Goal: Task Accomplishment & Management: Complete application form

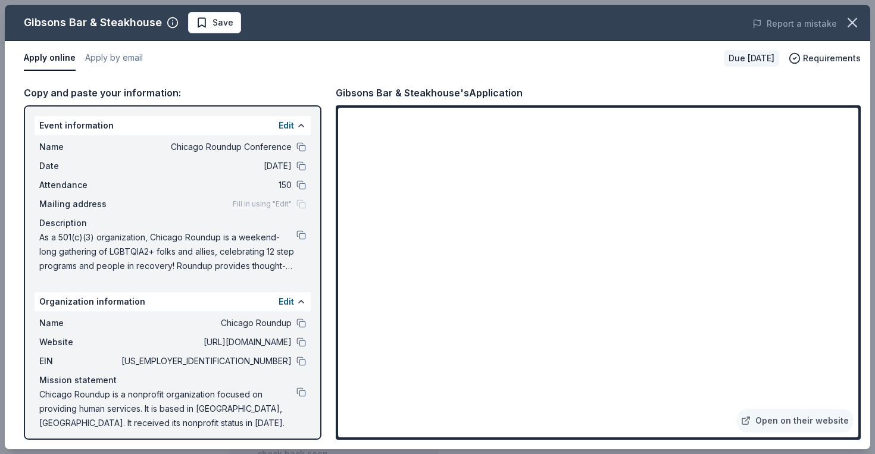
scroll to position [6, 0]
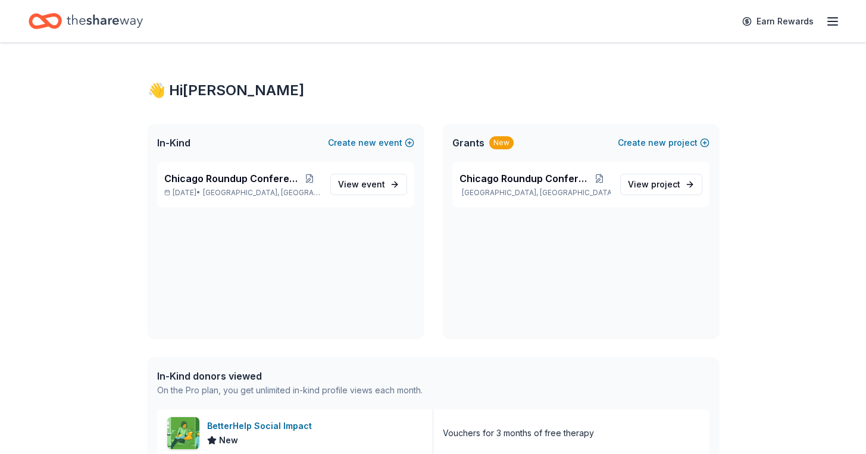
scroll to position [254, 0]
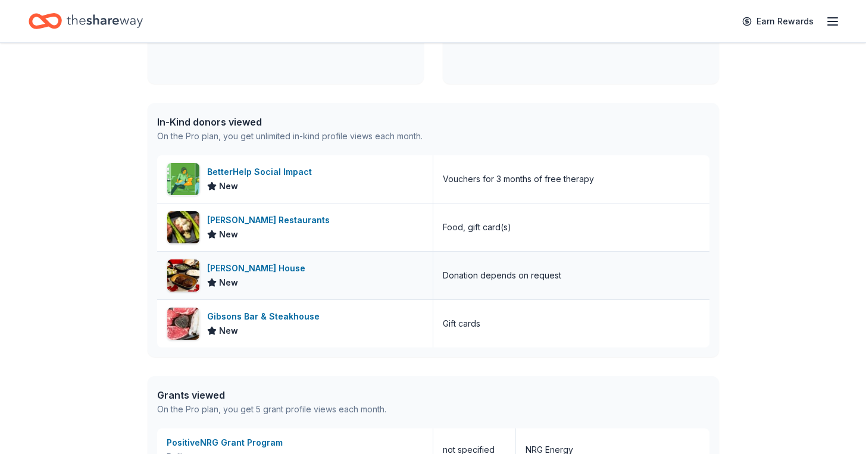
click at [262, 271] on div "[PERSON_NAME] House" at bounding box center [258, 268] width 103 height 14
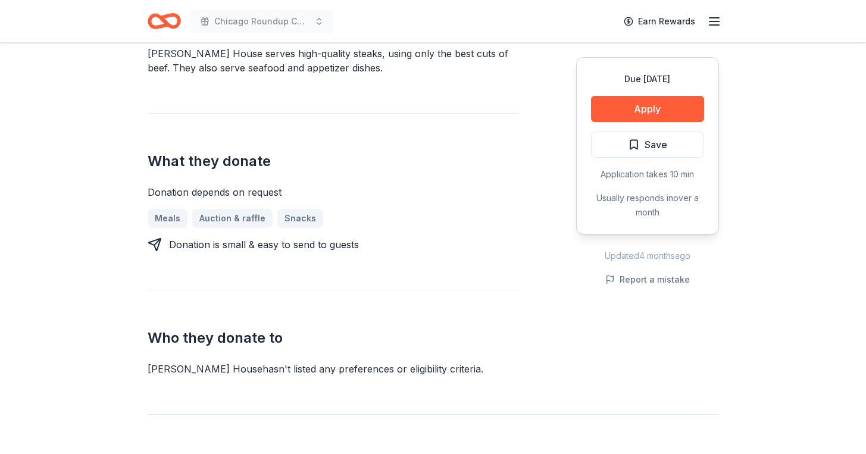
scroll to position [408, 0]
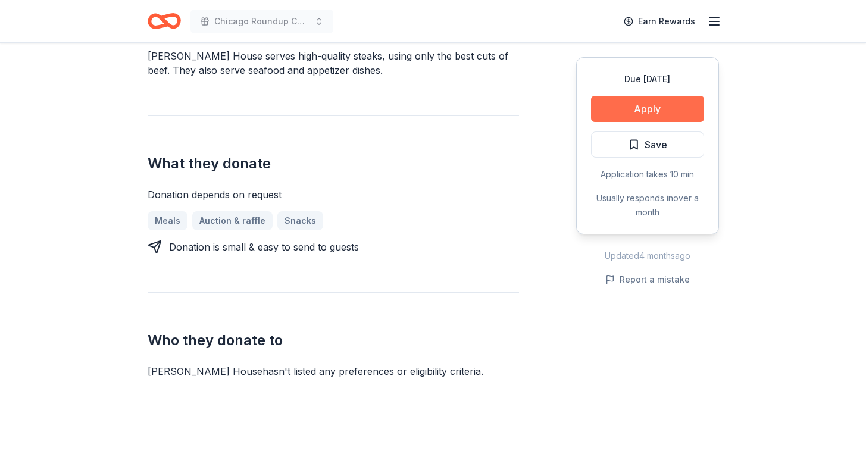
click at [636, 105] on button "Apply" at bounding box center [647, 109] width 113 height 26
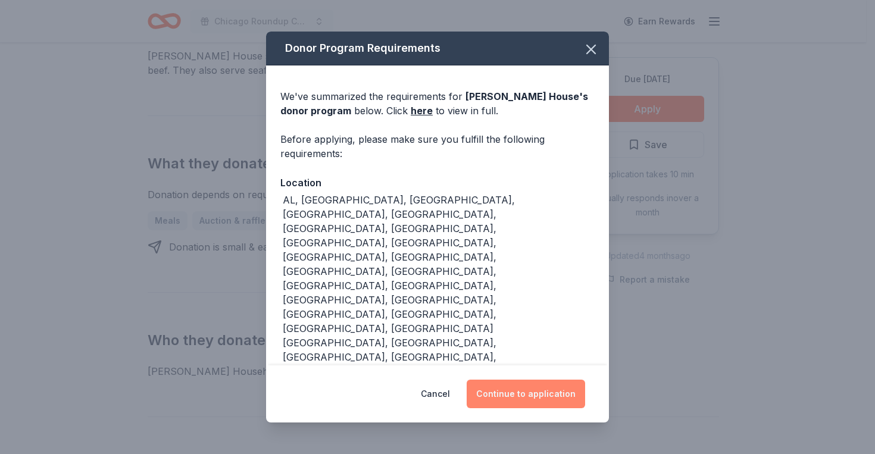
click at [507, 380] on button "Continue to application" at bounding box center [526, 394] width 118 height 29
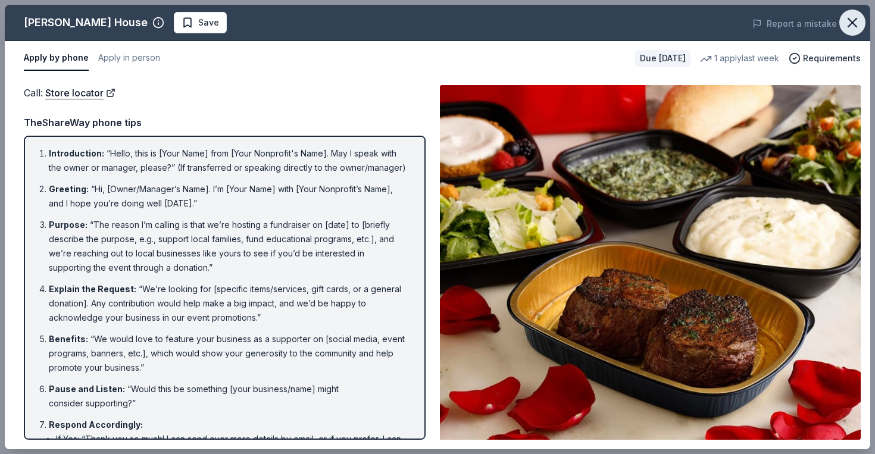
click at [847, 25] on icon "button" at bounding box center [852, 22] width 17 height 17
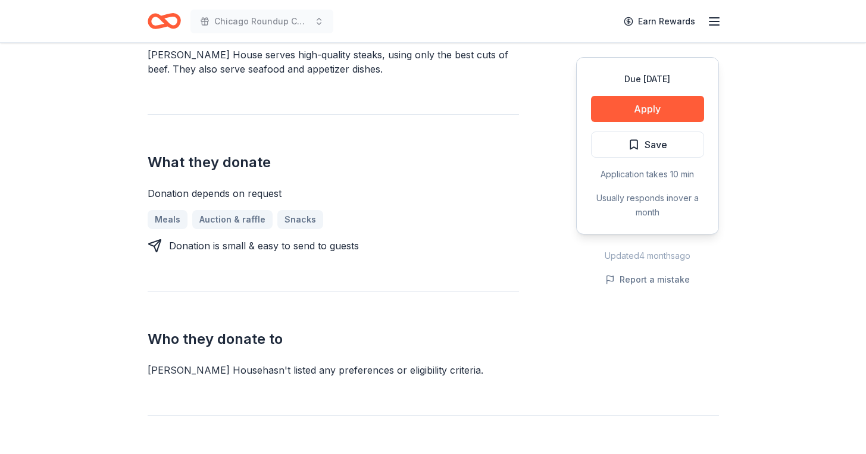
scroll to position [410, 0]
click at [614, 109] on button "Apply" at bounding box center [647, 109] width 113 height 26
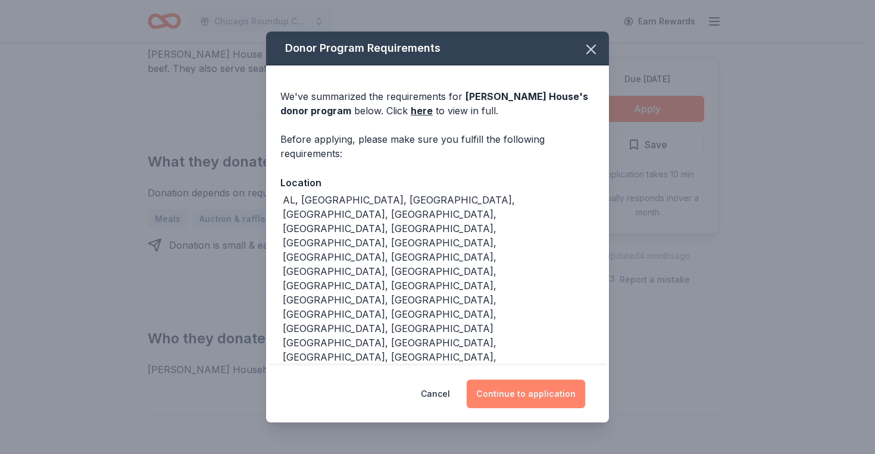
click at [506, 380] on button "Continue to application" at bounding box center [526, 394] width 118 height 29
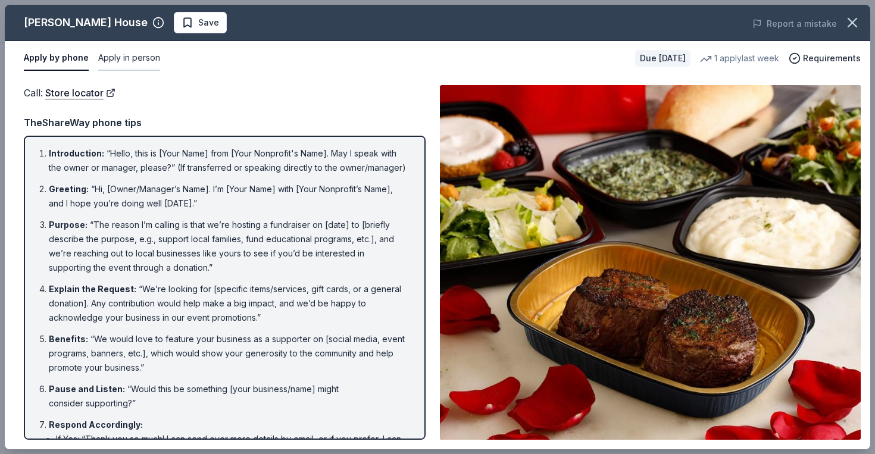
click at [146, 57] on button "Apply in person" at bounding box center [129, 58] width 62 height 25
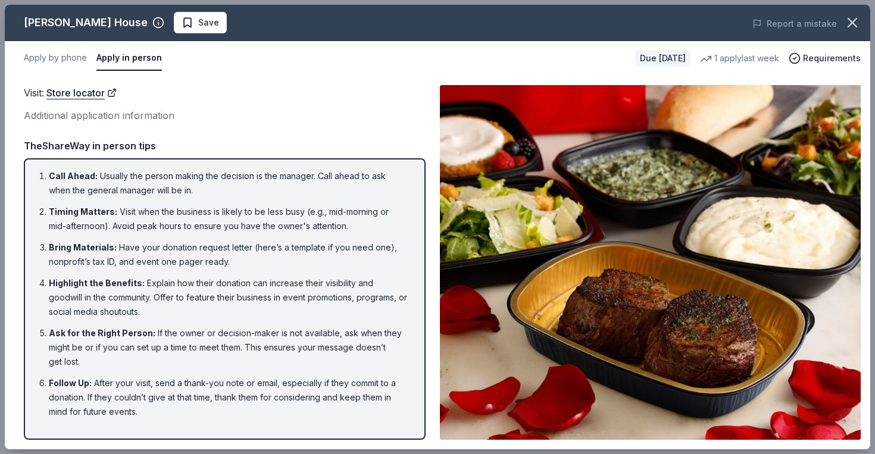
drag, startPoint x: 39, startPoint y: 176, endPoint x: 187, endPoint y: 305, distance: 196.1
click at [191, 308] on ol "Call Ahead : Usually the person making the decision is the manager. Call ahead …" at bounding box center [225, 294] width 380 height 250
drag, startPoint x: 148, startPoint y: 412, endPoint x: 107, endPoint y: 331, distance: 90.8
click at [107, 331] on ol "Call Ahead : Usually the person making the decision is the manager. Call ahead …" at bounding box center [225, 294] width 380 height 250
click at [136, 256] on li "Bring Materials : Have your donation request letter (here’s a template if you n…" at bounding box center [228, 254] width 359 height 29
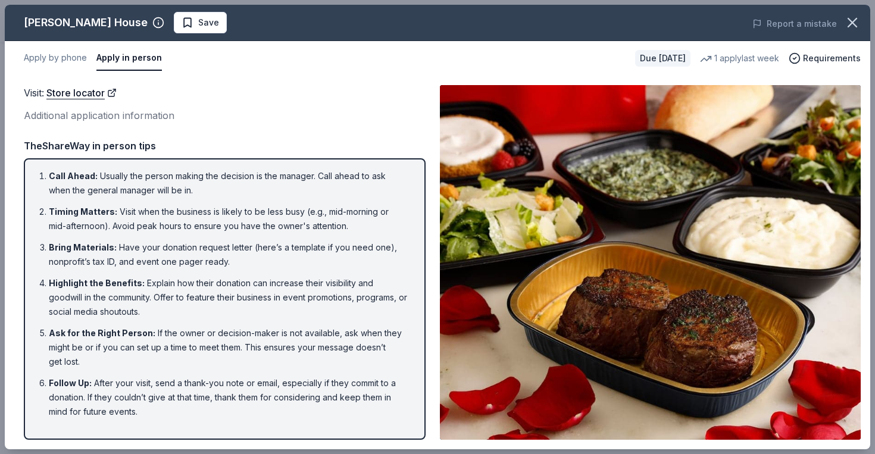
click at [136, 256] on li "Bring Materials : Have your donation request letter (here’s a template if you n…" at bounding box center [228, 254] width 359 height 29
click at [850, 21] on icon "button" at bounding box center [852, 22] width 8 height 8
